Goal: Browse casually

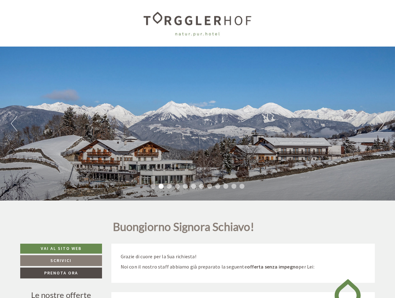
click at [197, 149] on div "Previous Next 1 2 3 4 5 6 7 8 9 10 11 12" at bounding box center [197, 124] width 395 height 154
click at [14, 124] on button "Previous" at bounding box center [14, 124] width 7 height 16
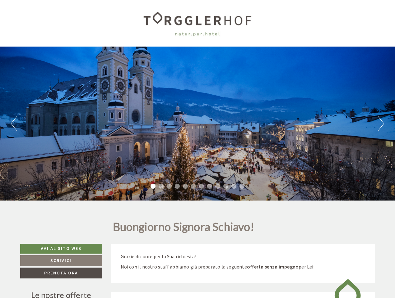
click at [197, 124] on div "Previous Next 1 2 3 4 5 6 7 8 9 10 11 12" at bounding box center [197, 124] width 395 height 154
click at [380, 124] on button "Next" at bounding box center [380, 124] width 7 height 16
click at [153, 186] on li "1" at bounding box center [152, 186] width 5 height 5
click at [161, 186] on li "2" at bounding box center [161, 186] width 5 height 5
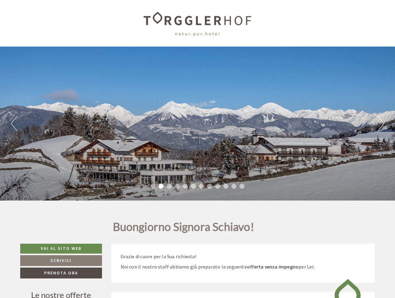
click at [169, 186] on li "3" at bounding box center [169, 186] width 5 height 5
click at [177, 186] on li "4" at bounding box center [177, 186] width 5 height 5
click at [185, 186] on li "5" at bounding box center [185, 186] width 5 height 5
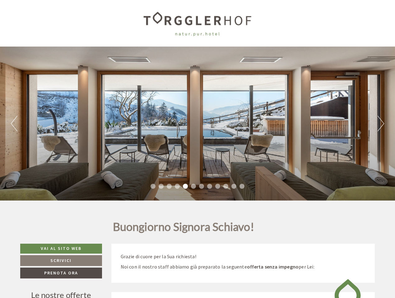
click at [193, 186] on li "6" at bounding box center [193, 186] width 5 height 5
